Goal: Task Accomplishment & Management: Manage account settings

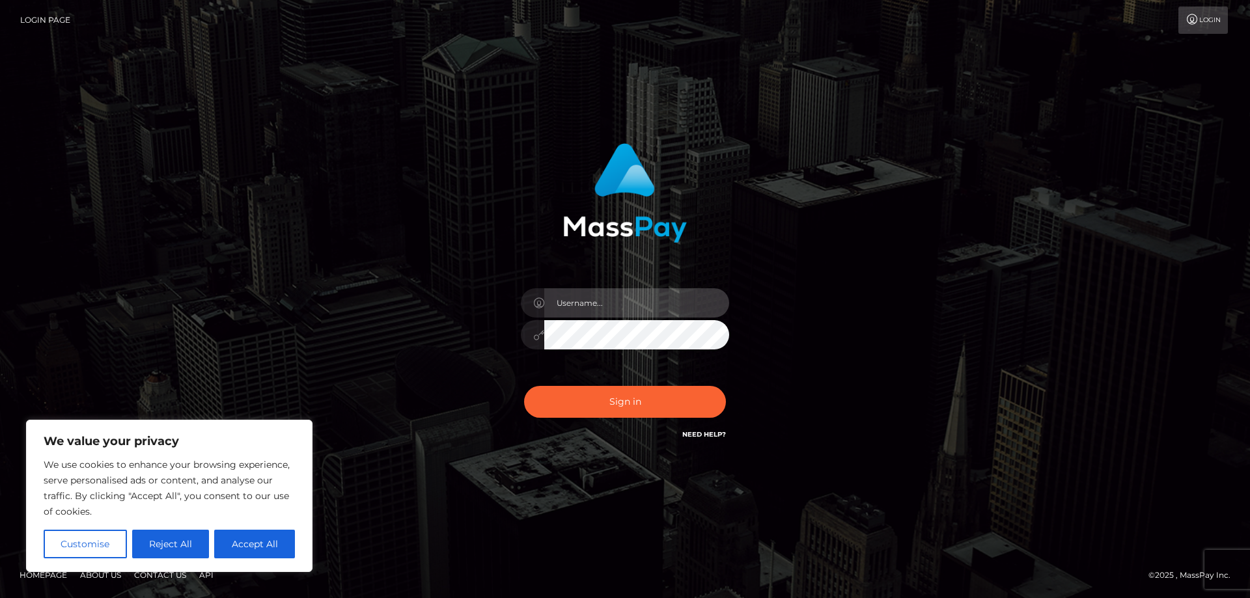
click at [587, 299] on input "text" at bounding box center [636, 302] width 185 height 29
type input "[EMAIL_ADDRESS][DOMAIN_NAME]"
click at [524, 386] on button "Sign in" at bounding box center [625, 402] width 202 height 32
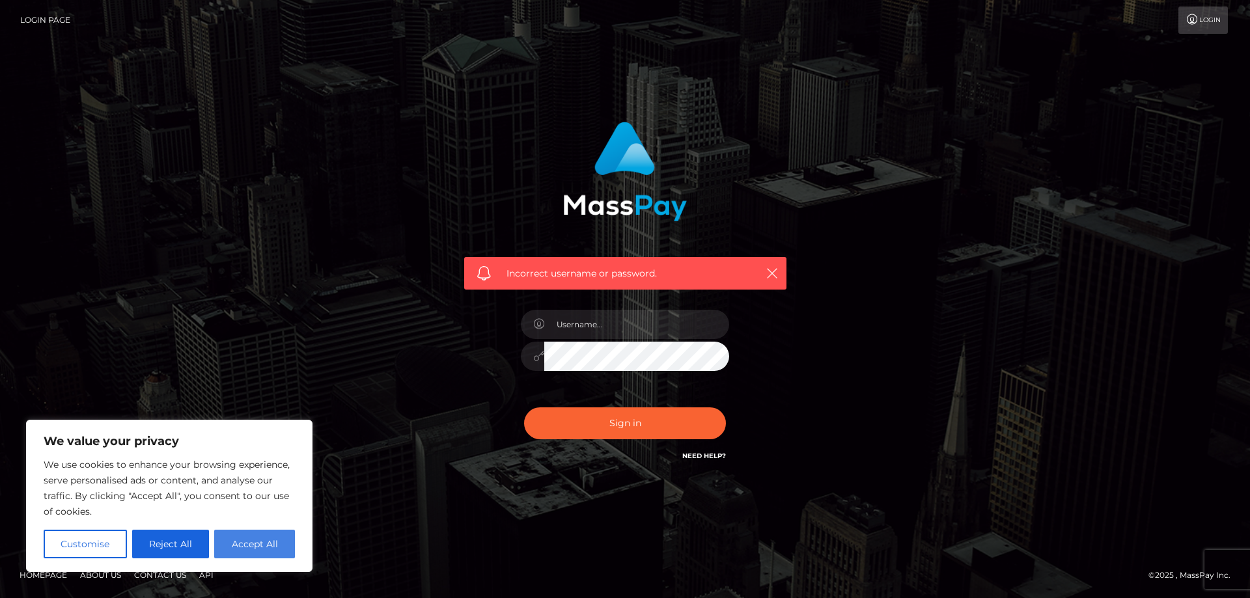
click at [245, 553] on button "Accept All" at bounding box center [254, 544] width 81 height 29
checkbox input "true"
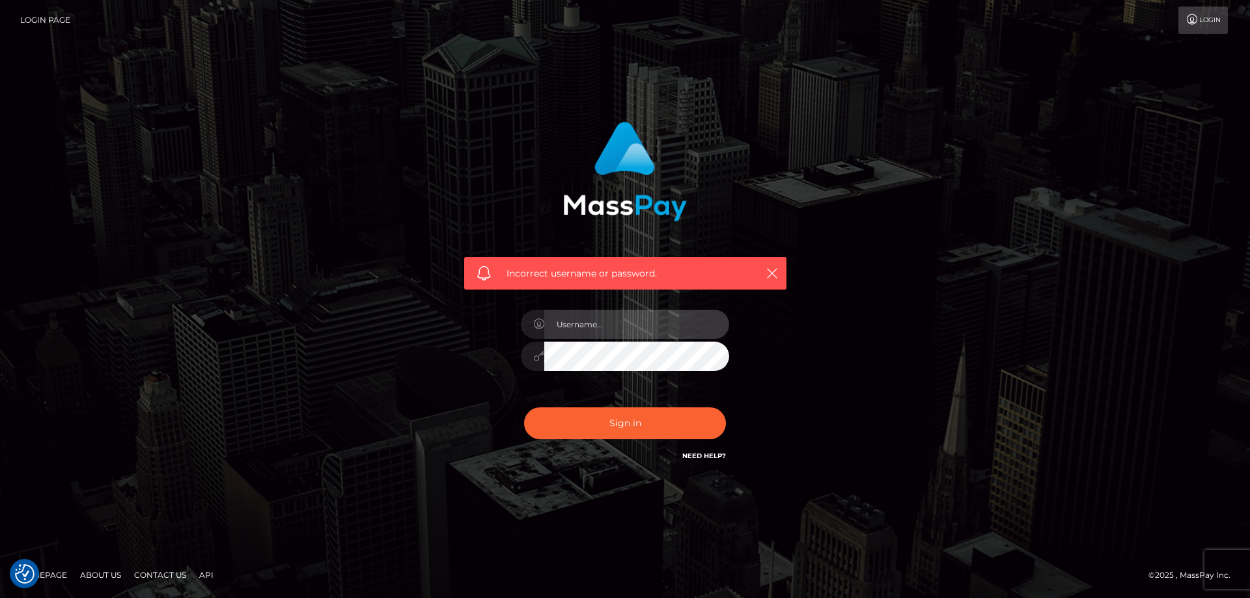
click at [587, 317] on input "text" at bounding box center [636, 324] width 185 height 29
type input "[EMAIL_ADDRESS][DOMAIN_NAME]"
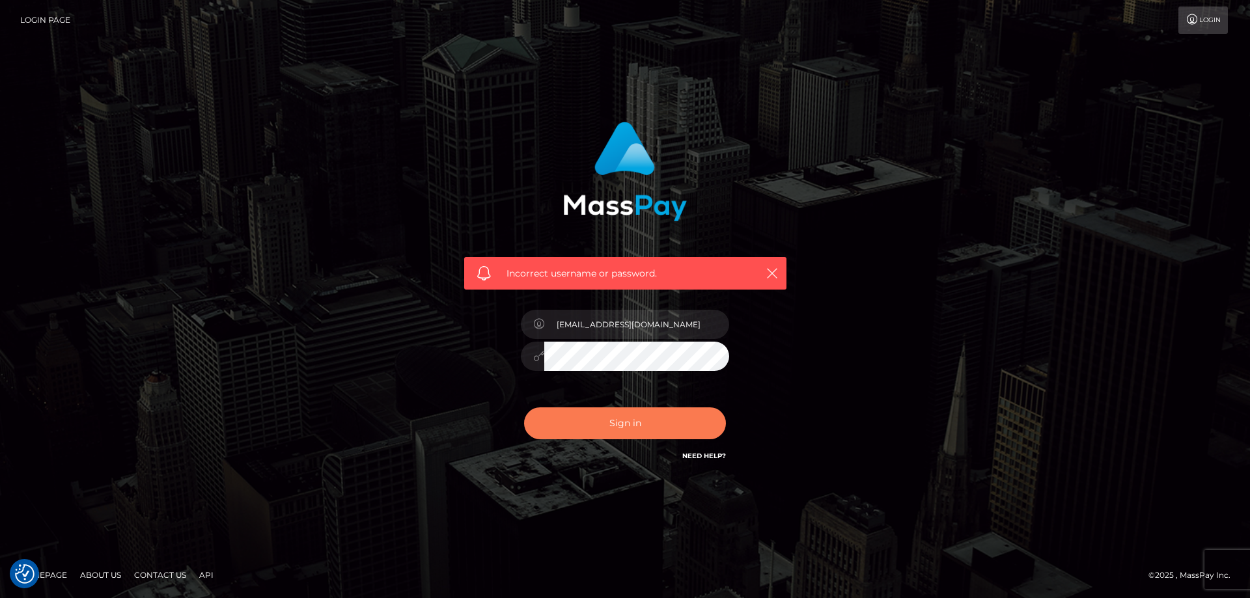
click at [599, 432] on button "Sign in" at bounding box center [625, 424] width 202 height 32
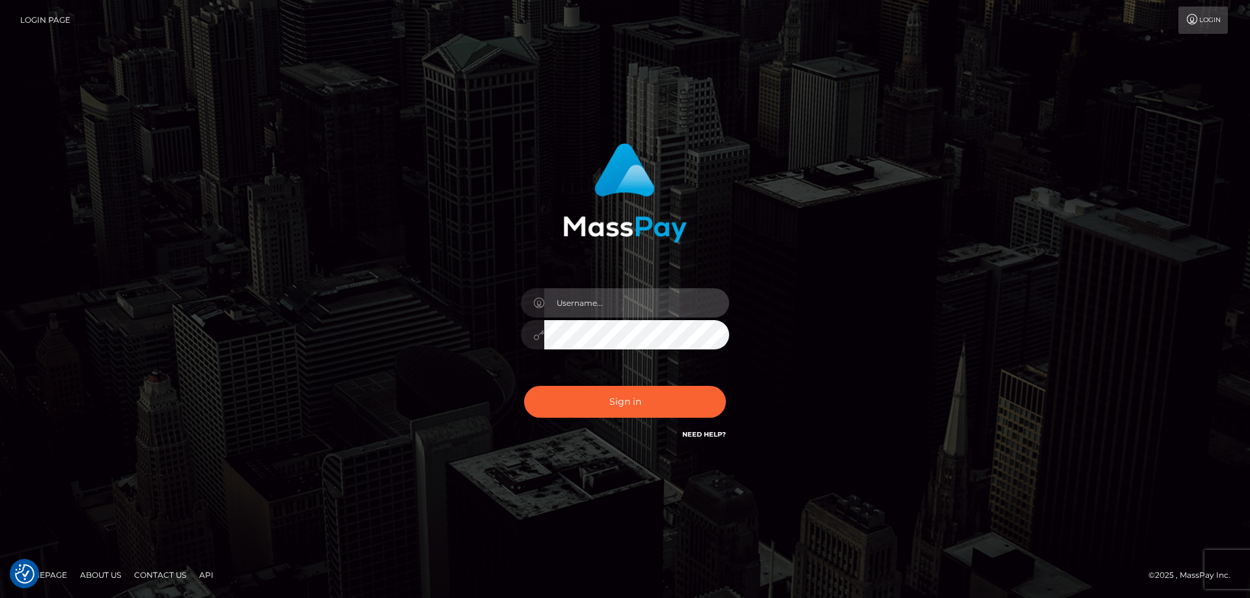
click at [587, 311] on input "text" at bounding box center [636, 302] width 185 height 29
type input "[EMAIL_ADDRESS][DOMAIN_NAME]"
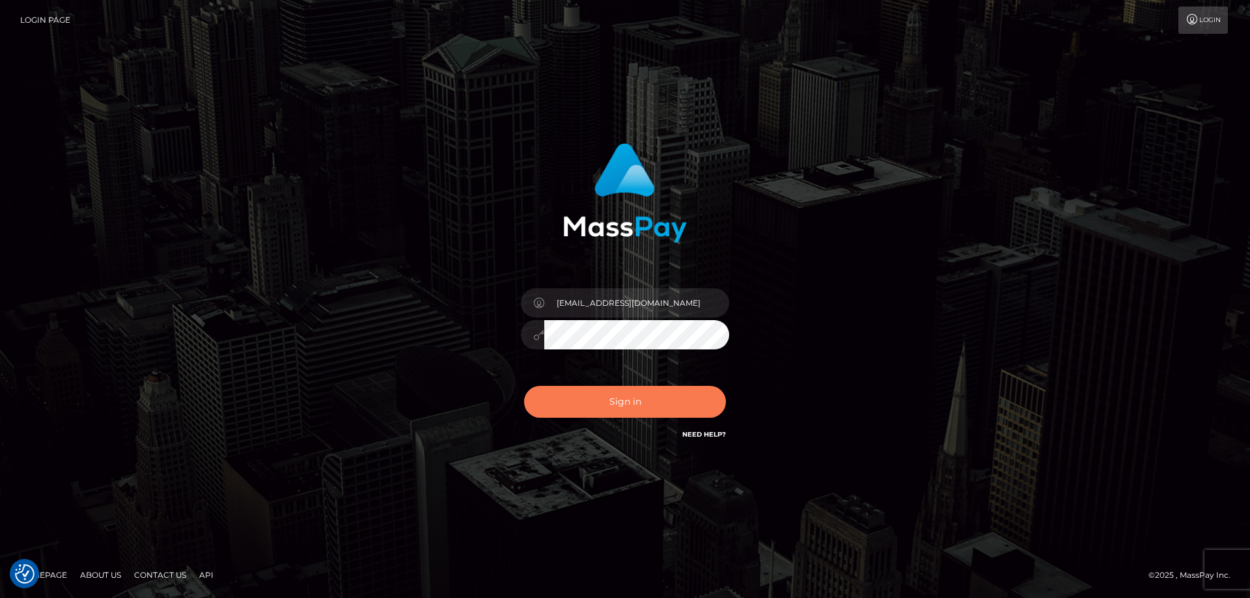
click at [596, 402] on button "Sign in" at bounding box center [625, 402] width 202 height 32
